Goal: Transaction & Acquisition: Purchase product/service

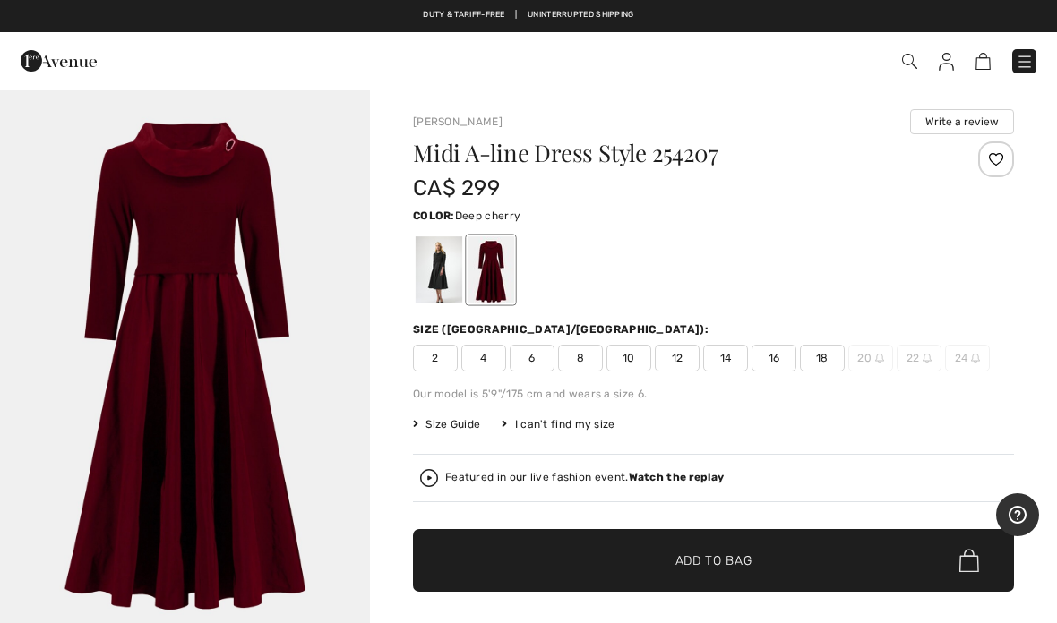
click at [730, 369] on span "14" at bounding box center [725, 358] width 45 height 27
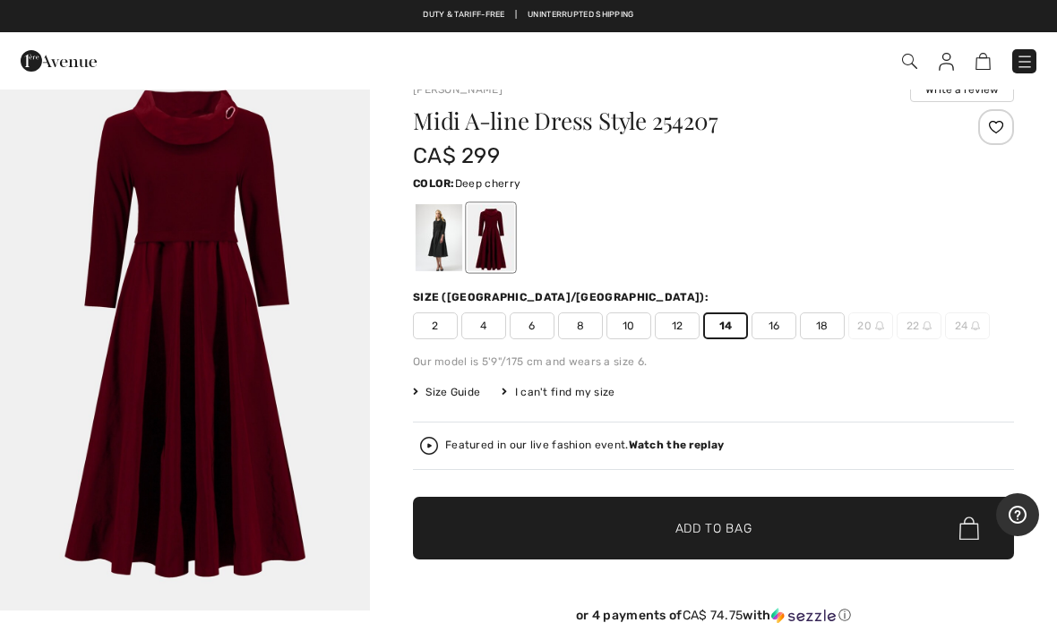
click at [729, 530] on span "Add to Bag" at bounding box center [713, 528] width 77 height 19
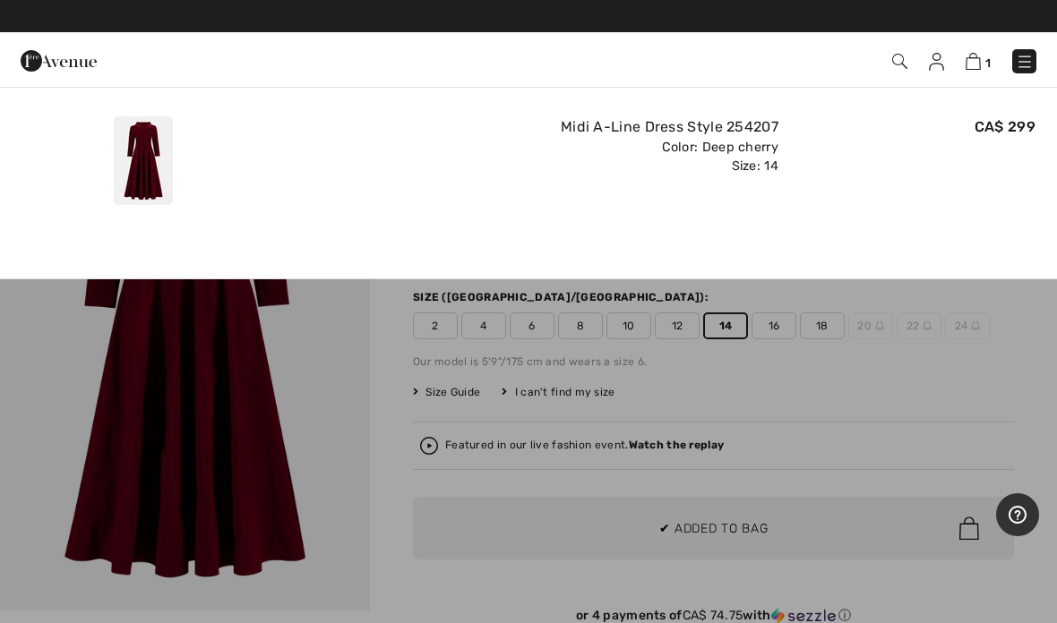
scroll to position [0, 0]
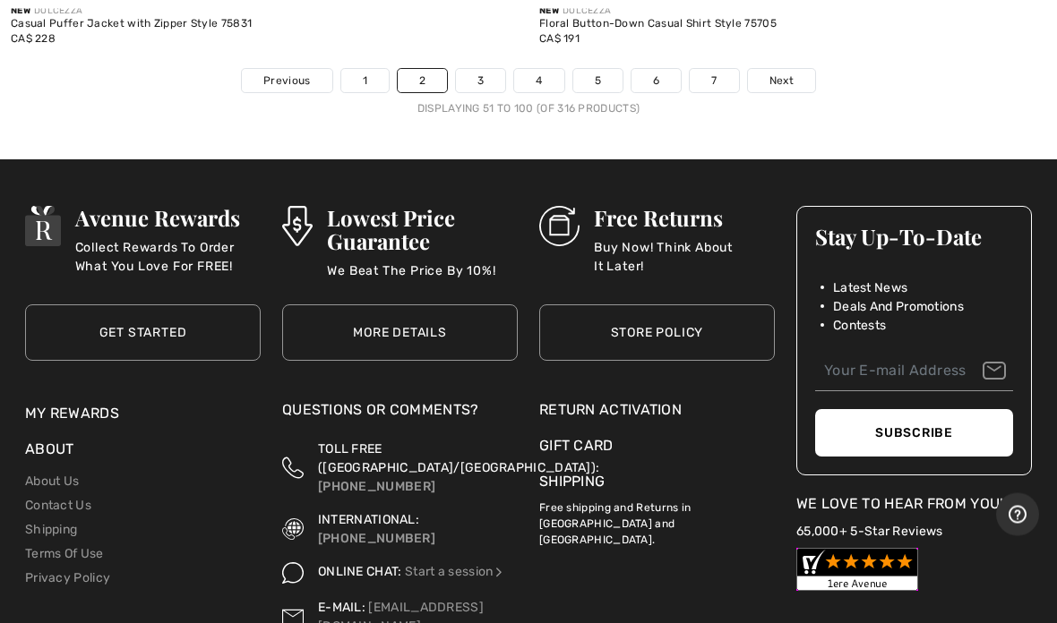
scroll to position [22053, 0]
click at [796, 69] on link "Next" at bounding box center [781, 80] width 67 height 23
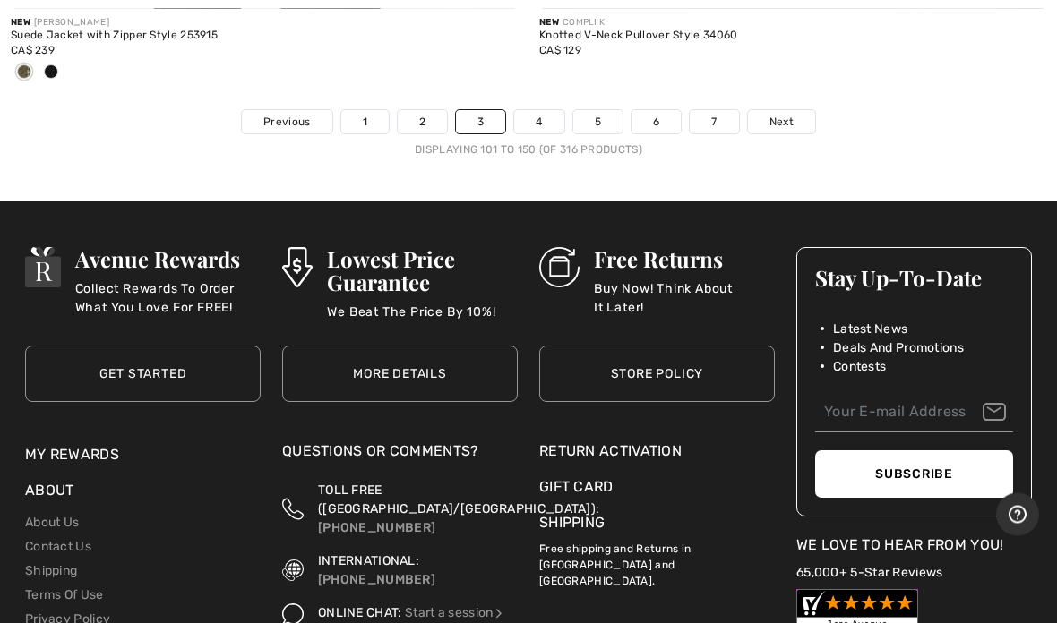
scroll to position [21805, 0]
click at [783, 116] on link "Next" at bounding box center [781, 121] width 67 height 23
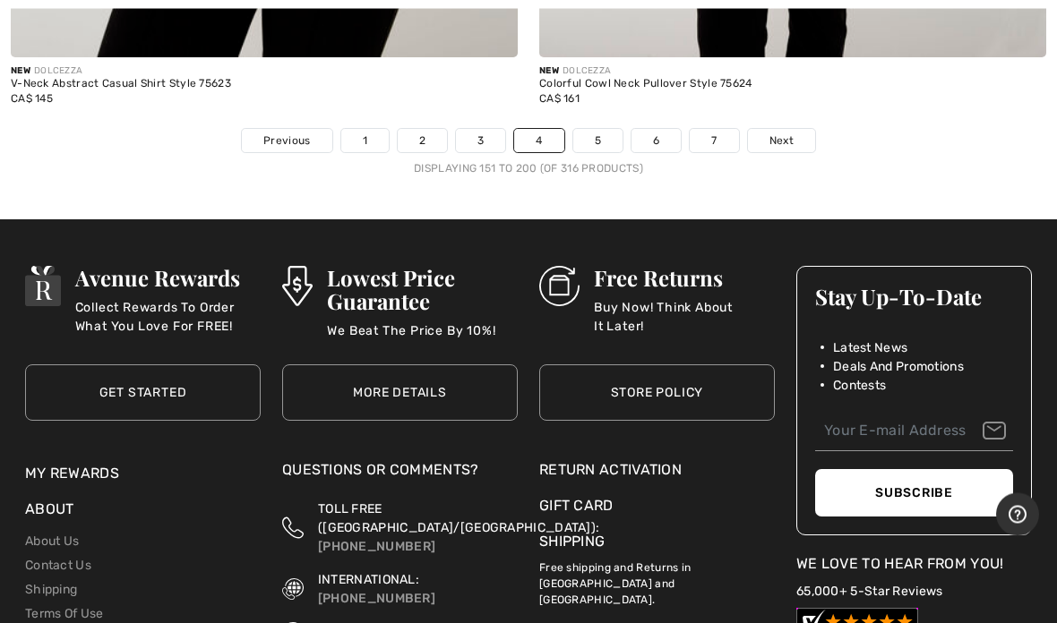
scroll to position [21579, 0]
click at [790, 133] on span "Next" at bounding box center [781, 141] width 24 height 16
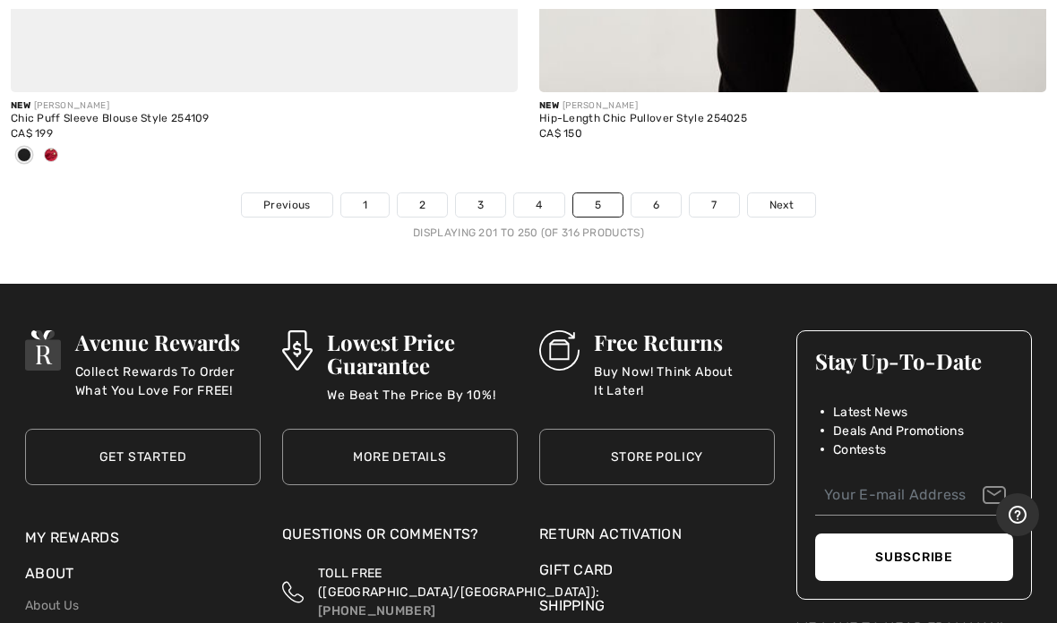
scroll to position [21696, 0]
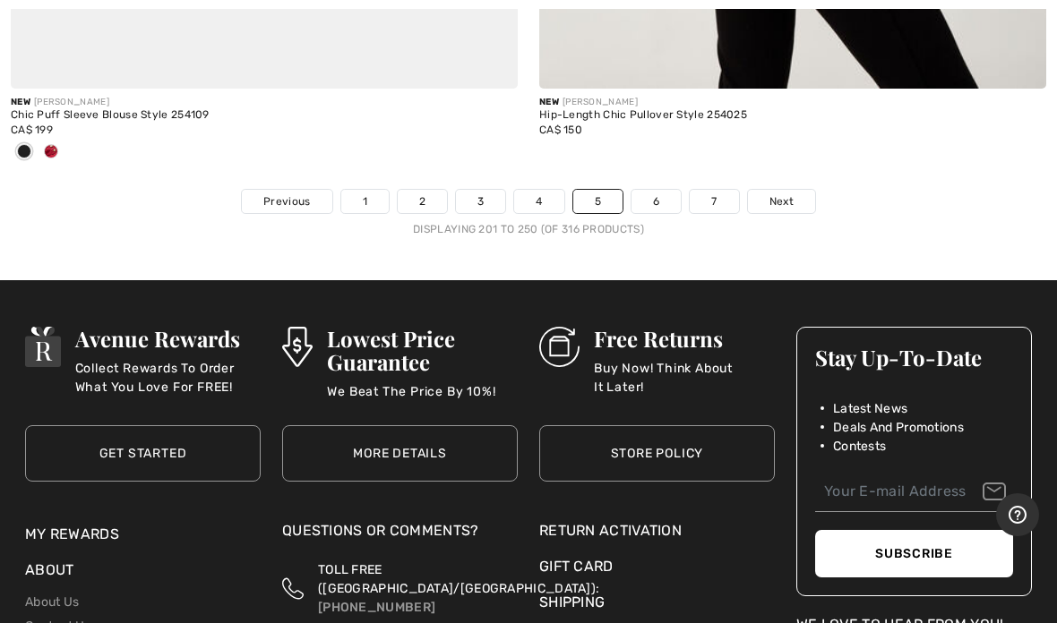
click at [773, 193] on span "Next" at bounding box center [781, 201] width 24 height 16
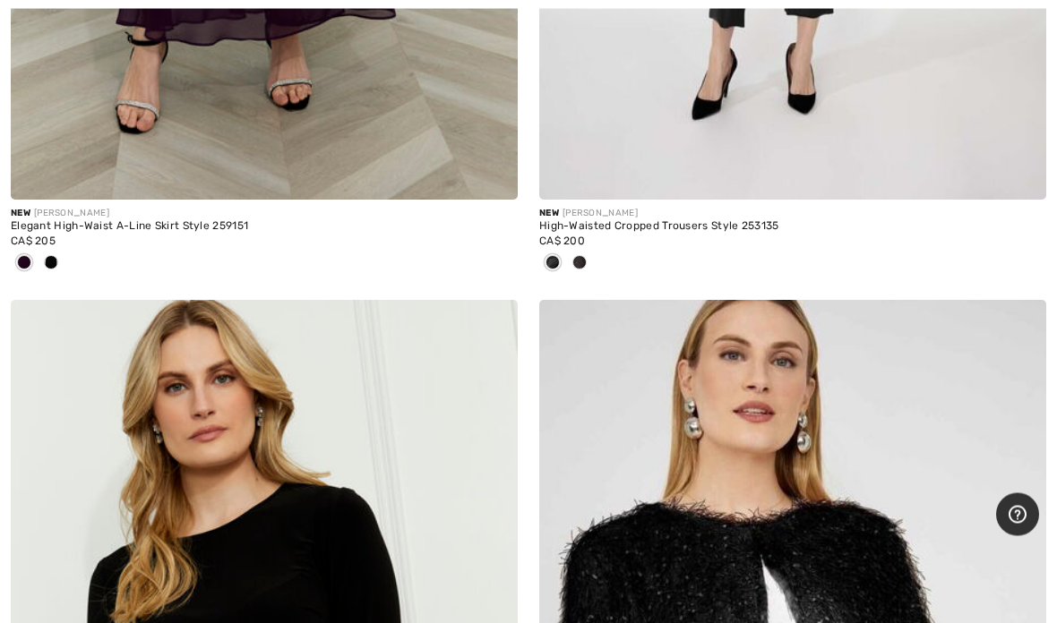
scroll to position [812, 0]
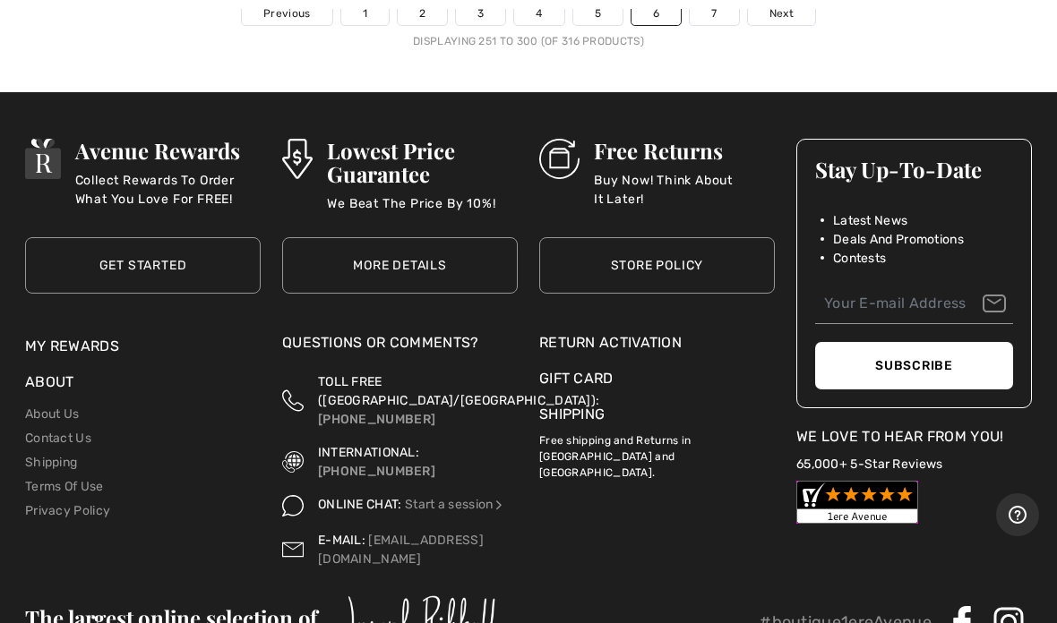
click at [895, 347] on button "Subscribe" at bounding box center [914, 365] width 198 height 47
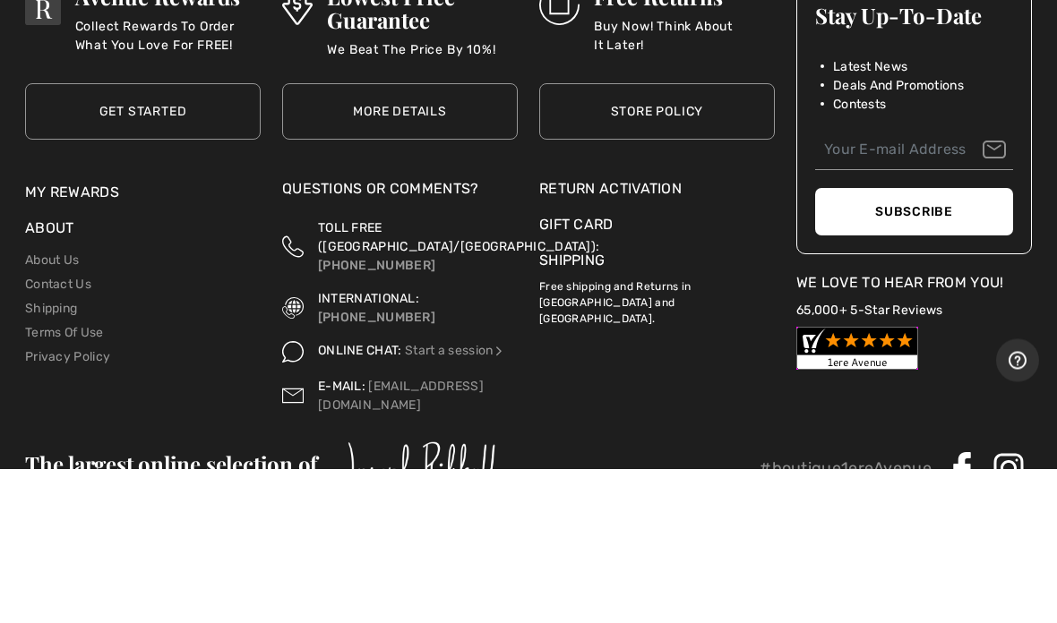
type input "nancymcduffe@yahoo.ca"
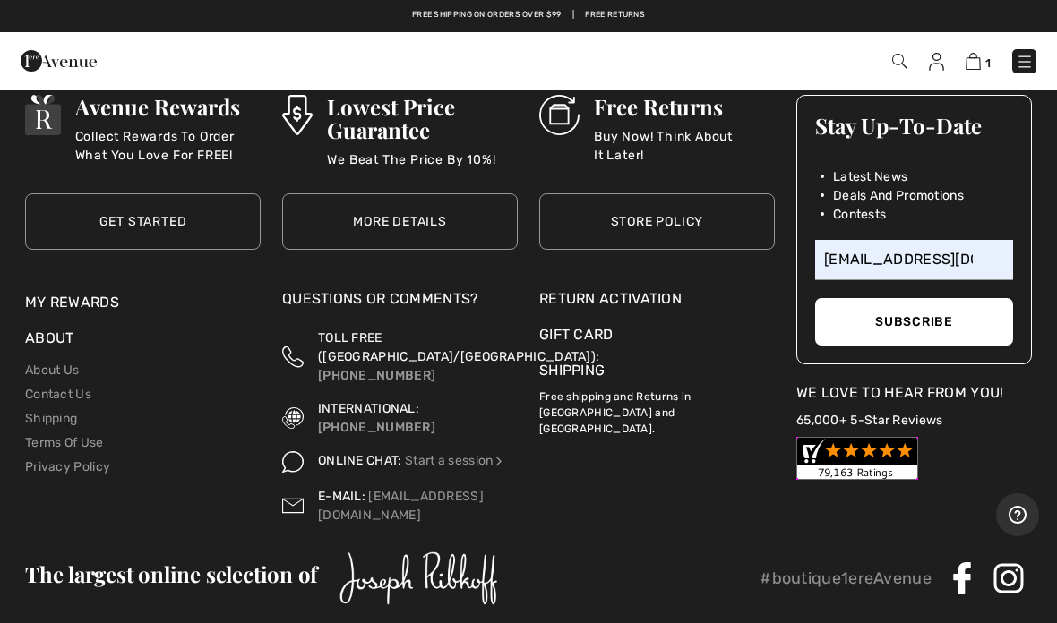
click at [939, 301] on button "Subscribe" at bounding box center [914, 321] width 198 height 47
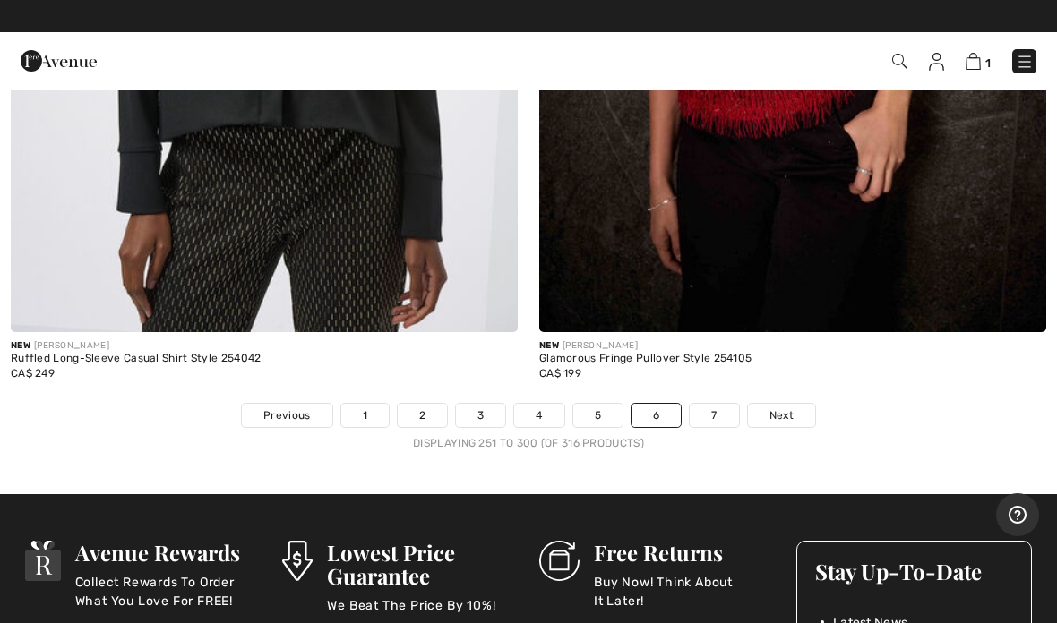
scroll to position [21656, 0]
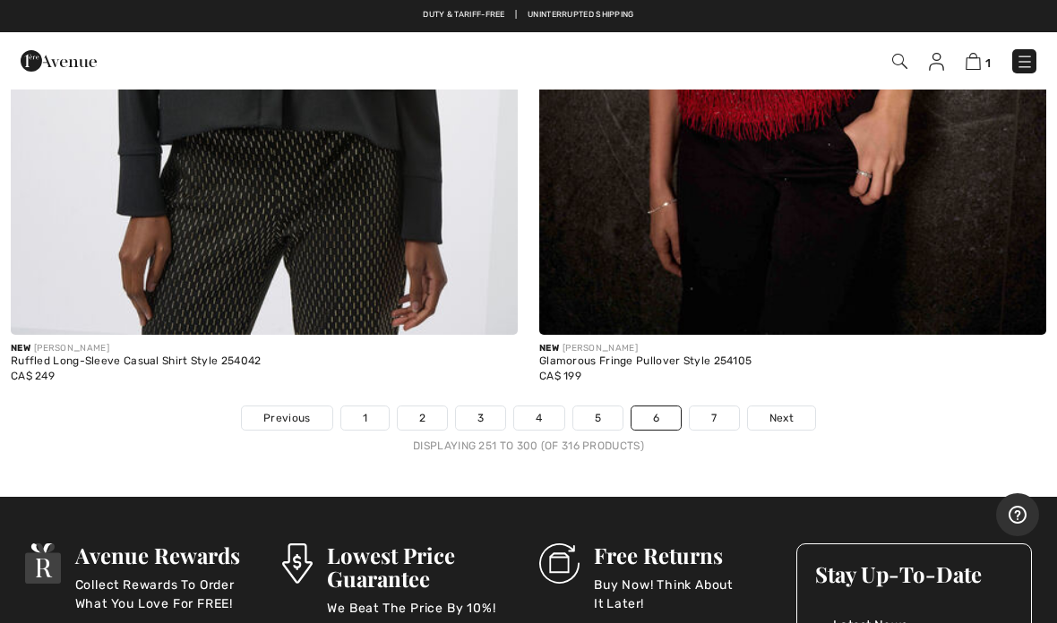
click at [782, 410] on span "Next" at bounding box center [781, 418] width 24 height 16
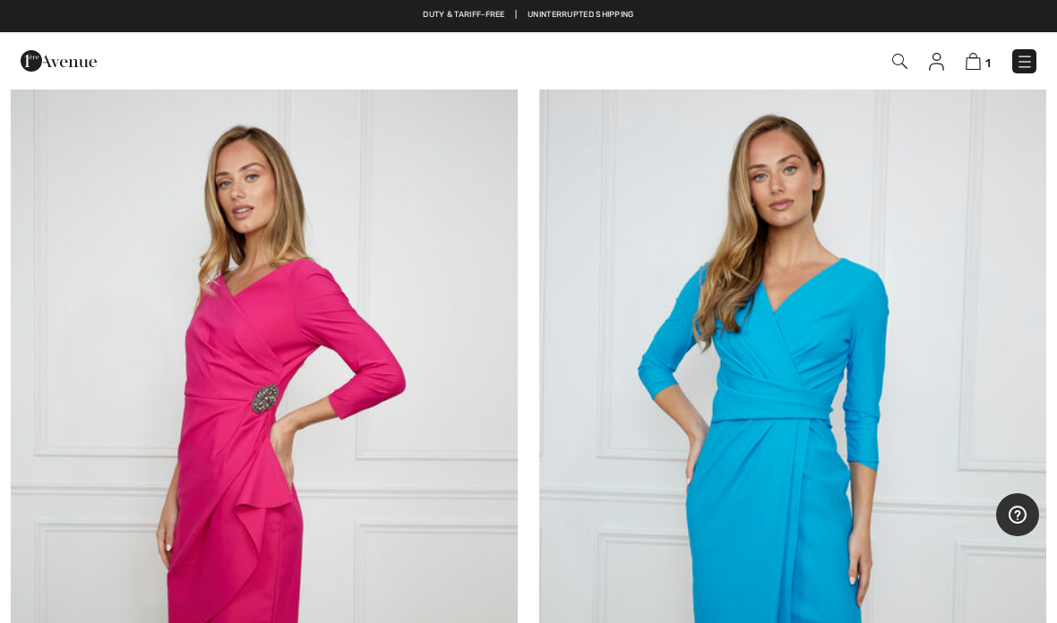
scroll to position [3584, 0]
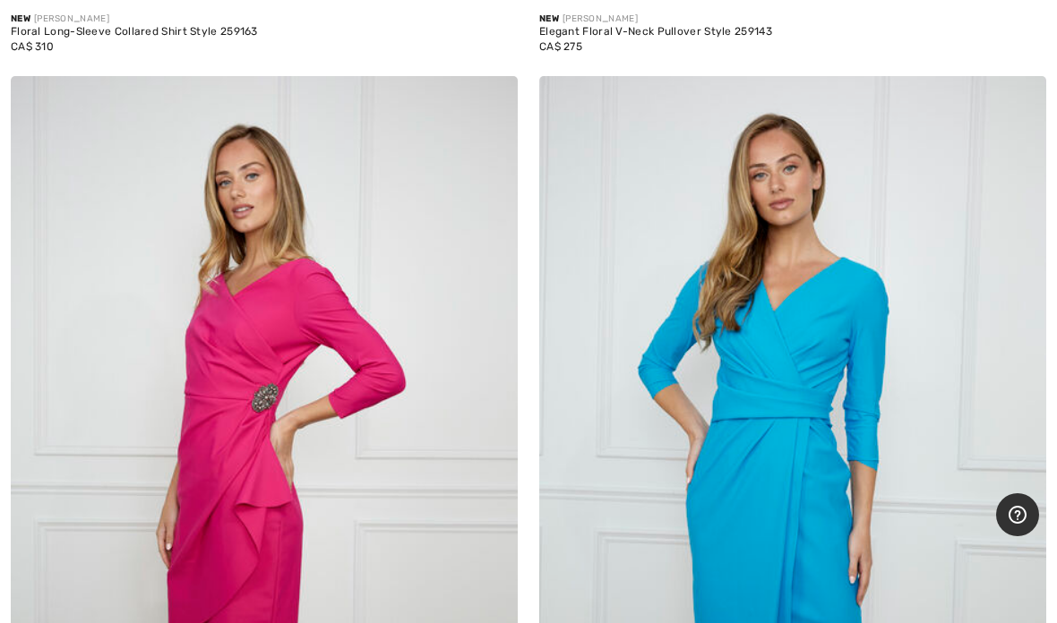
click at [255, 388] on img at bounding box center [264, 456] width 507 height 760
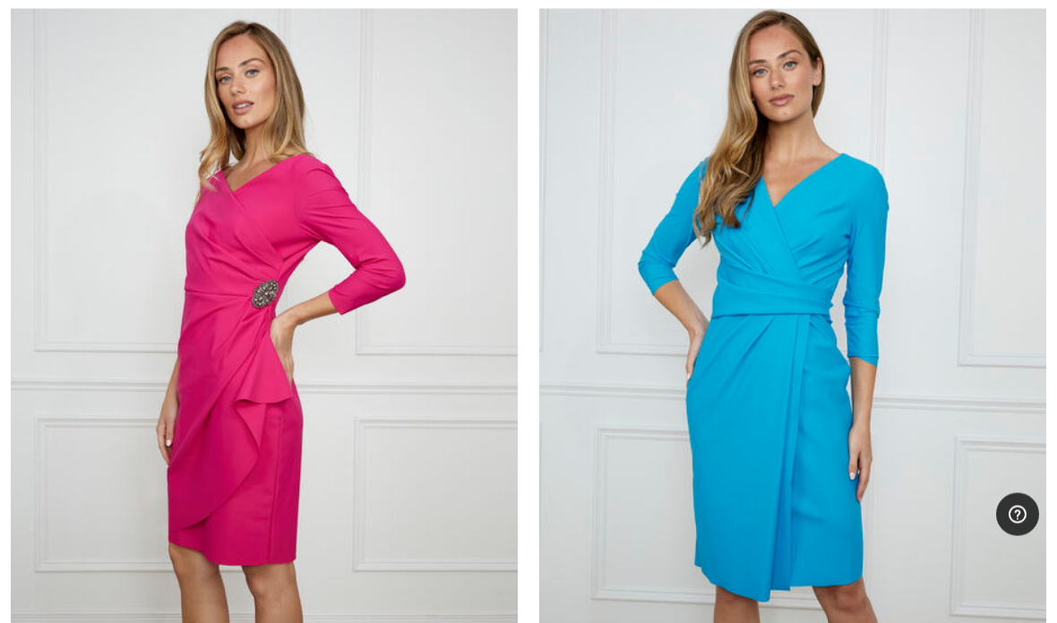
scroll to position [3689, 0]
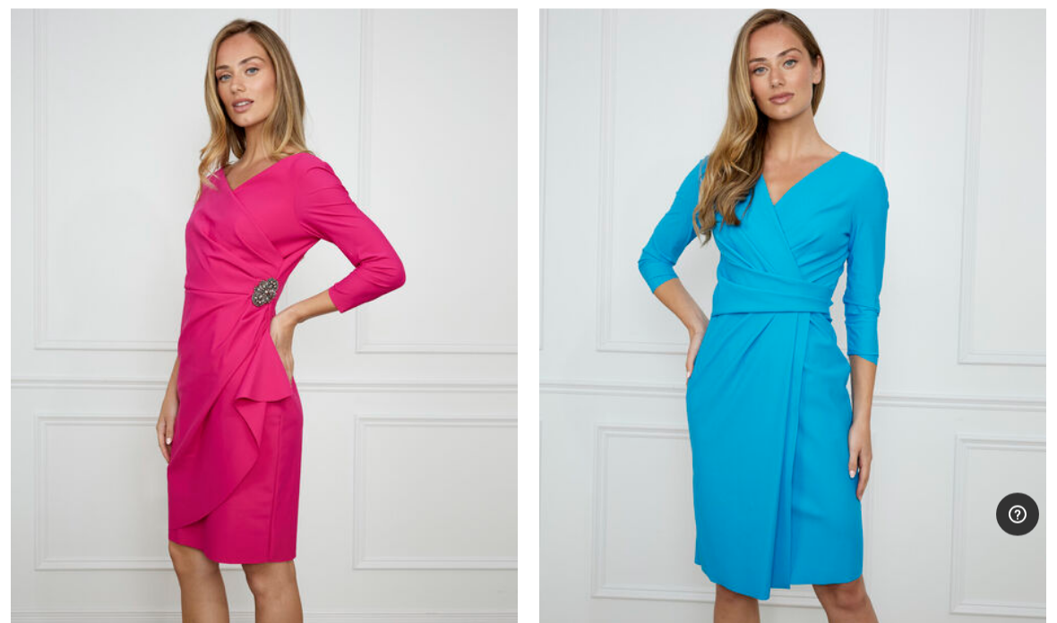
click at [776, 311] on img at bounding box center [792, 351] width 507 height 760
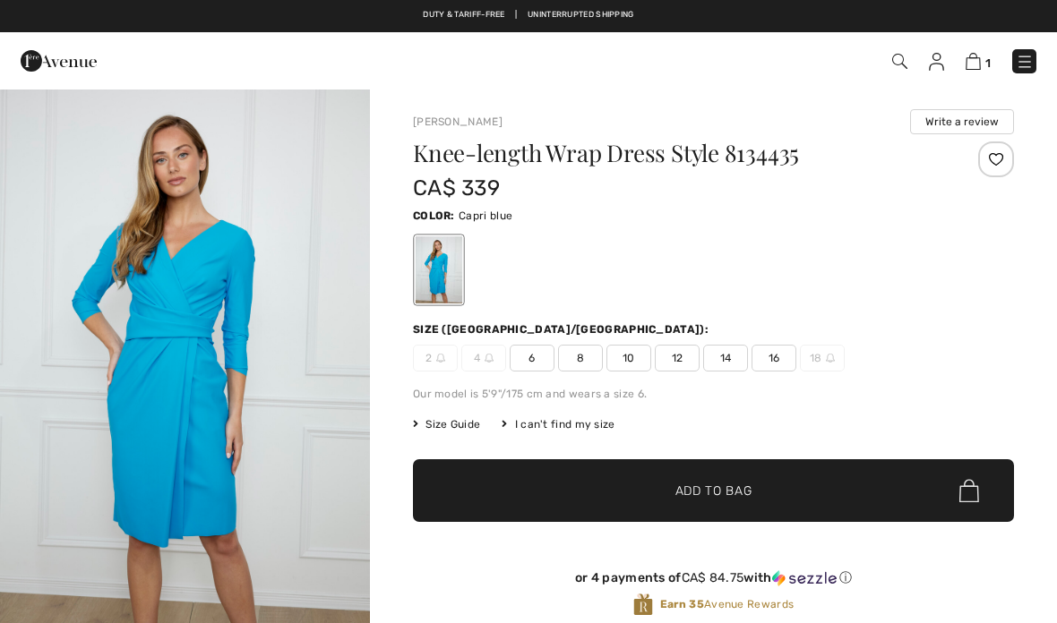
checkbox input "true"
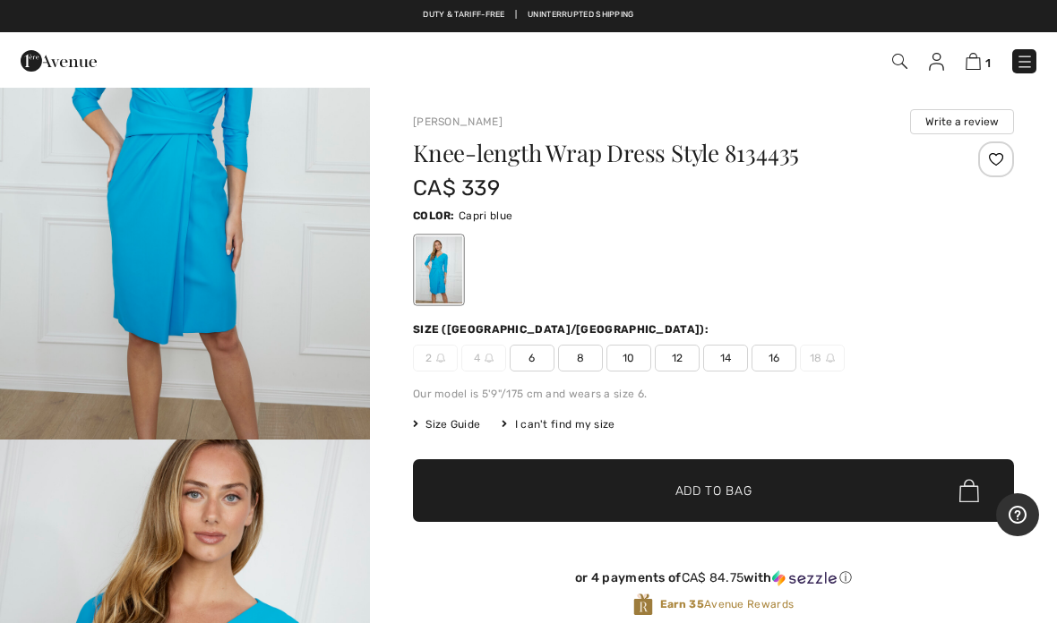
scroll to position [177, 0]
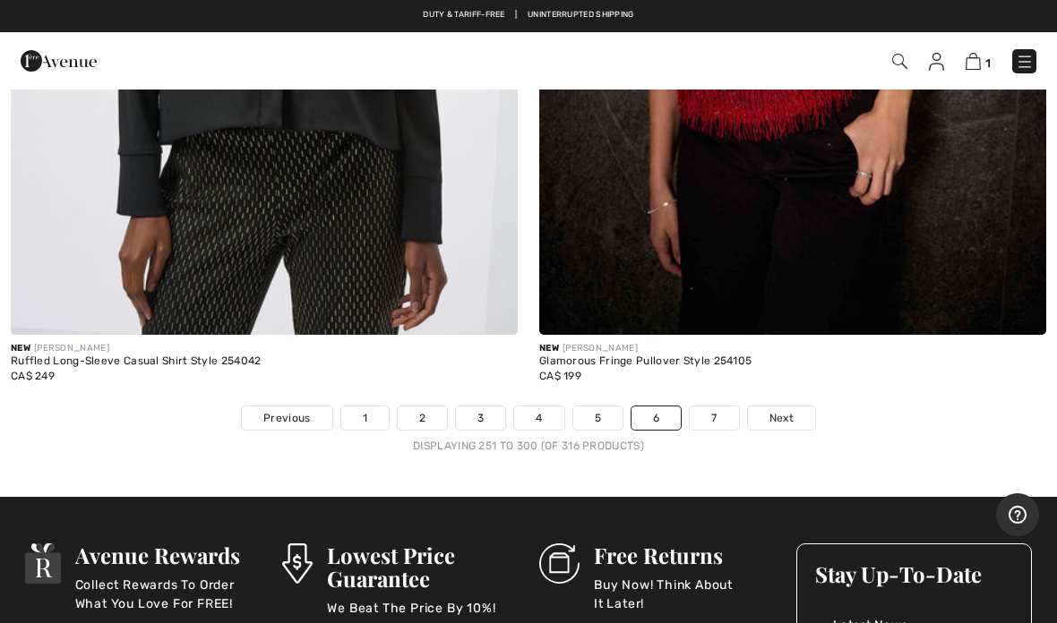
click at [779, 410] on span "Next" at bounding box center [781, 418] width 24 height 16
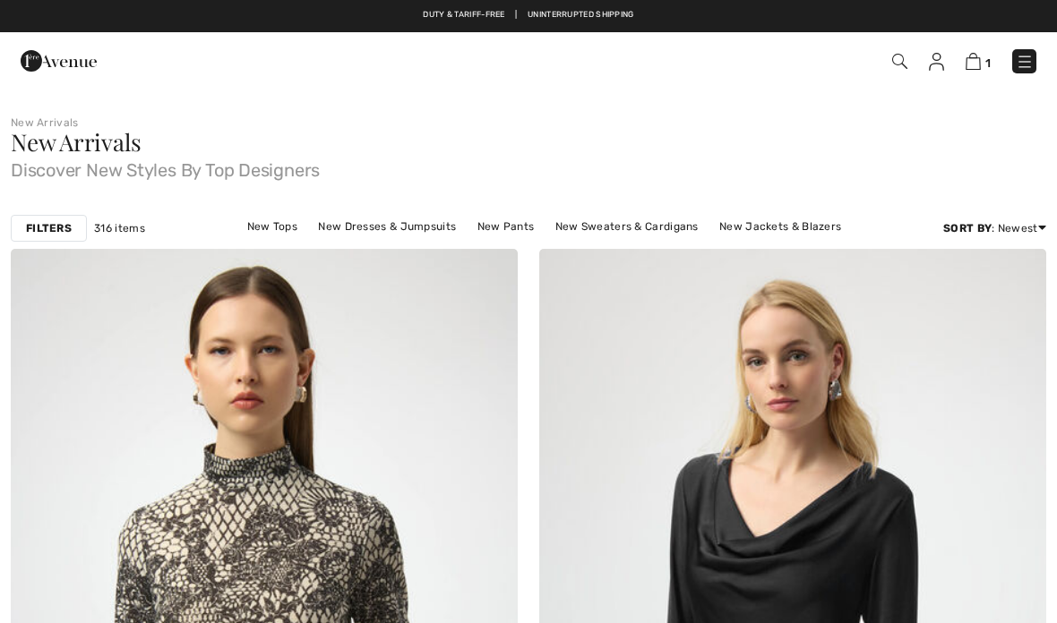
checkbox input "true"
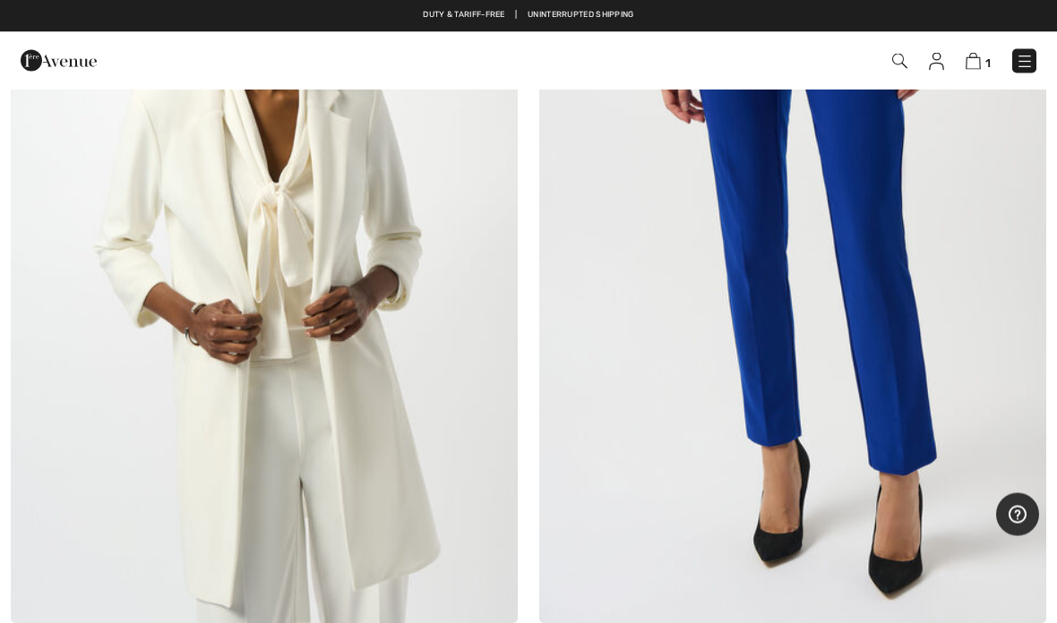
scroll to position [6478, 0]
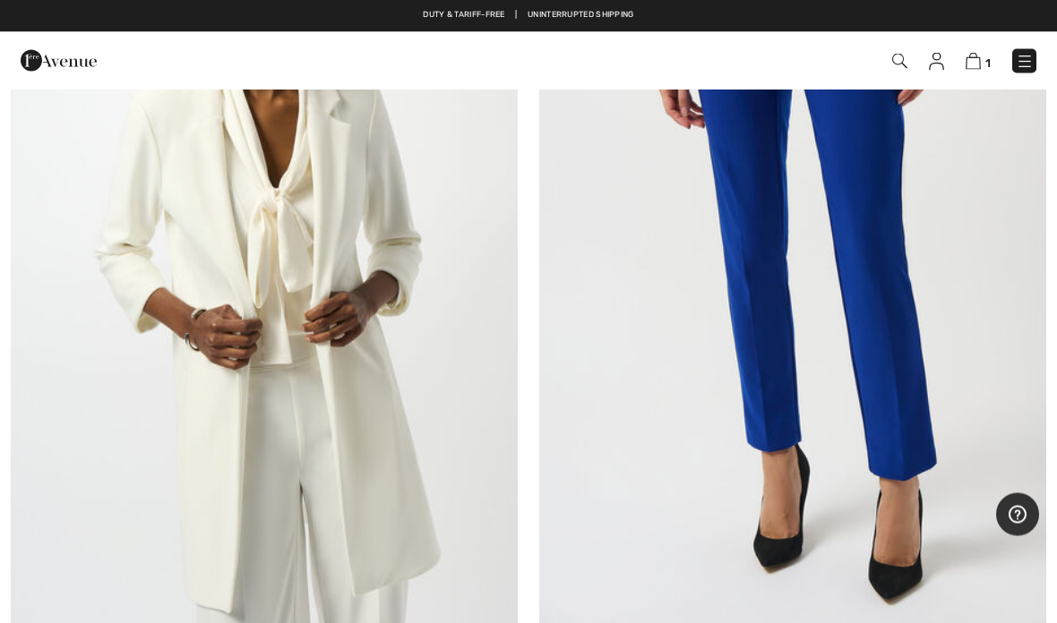
click at [980, 64] on img at bounding box center [972, 61] width 15 height 17
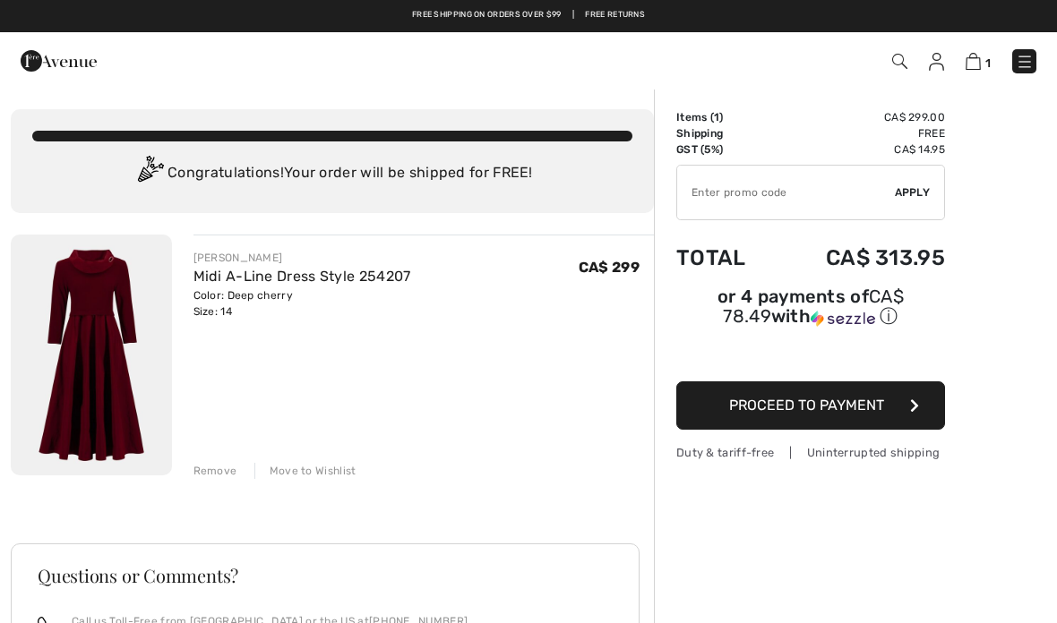
click at [94, 351] on img at bounding box center [91, 355] width 161 height 241
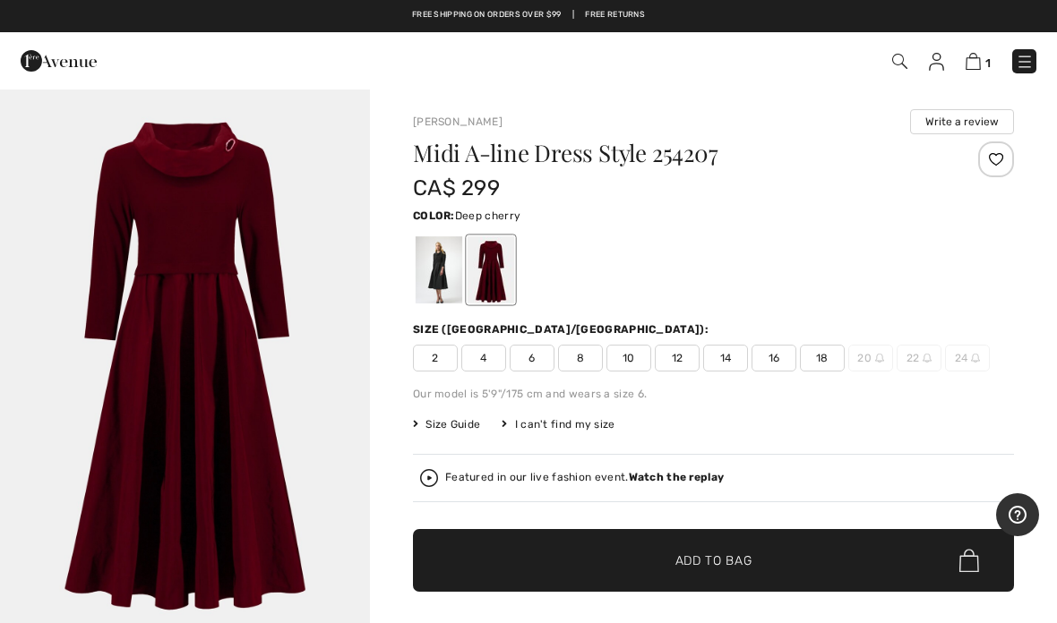
click at [969, 67] on img at bounding box center [972, 61] width 15 height 17
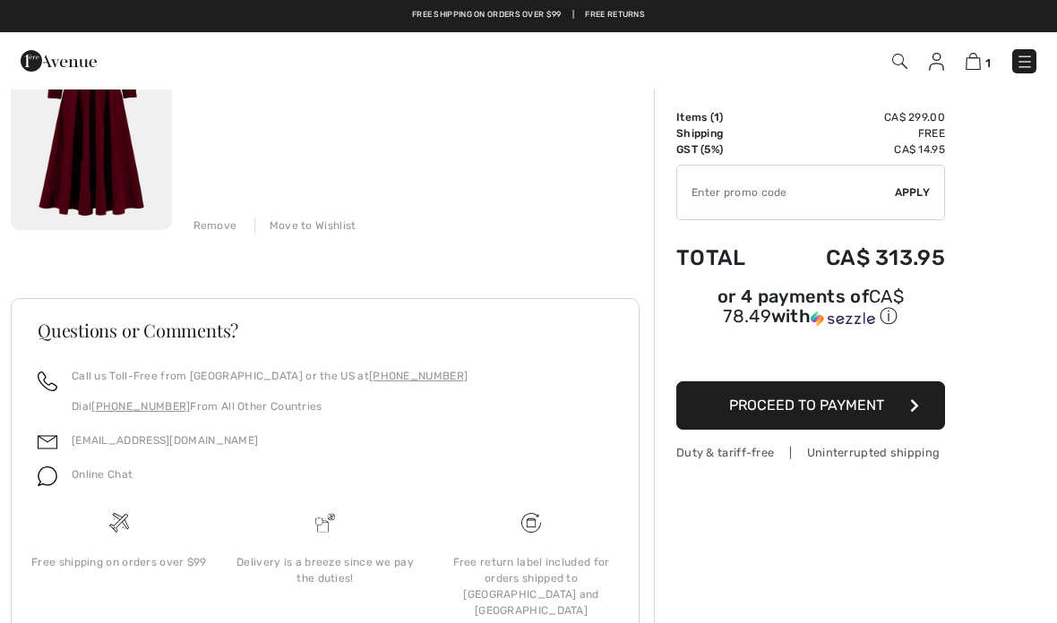
scroll to position [222, 0]
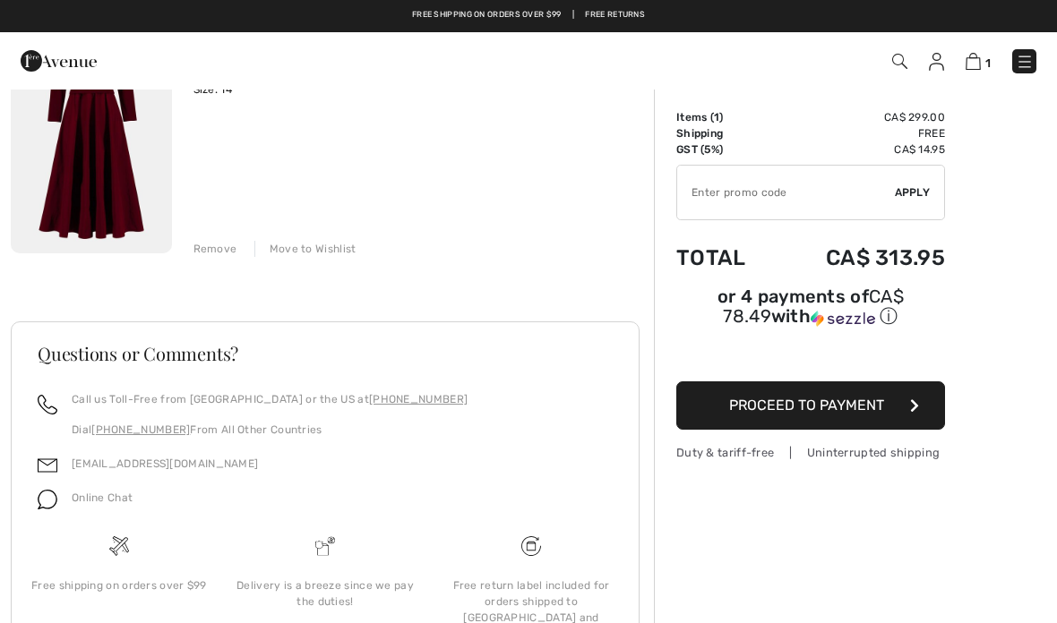
click at [220, 252] on div "Remove" at bounding box center [215, 249] width 44 height 16
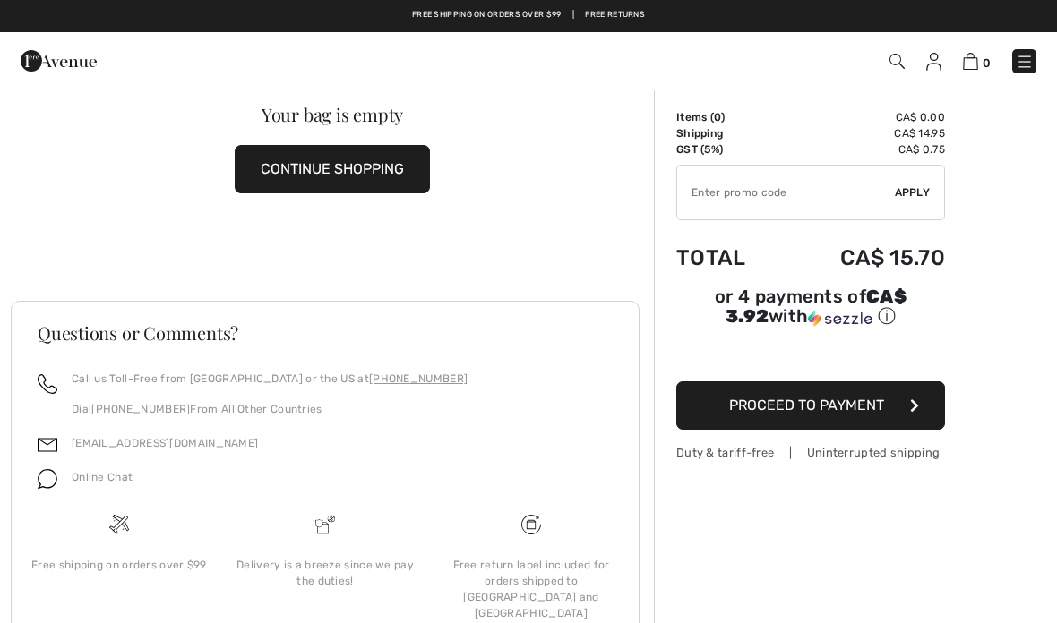
scroll to position [0, 0]
